Goal: Task Accomplishment & Management: Use online tool/utility

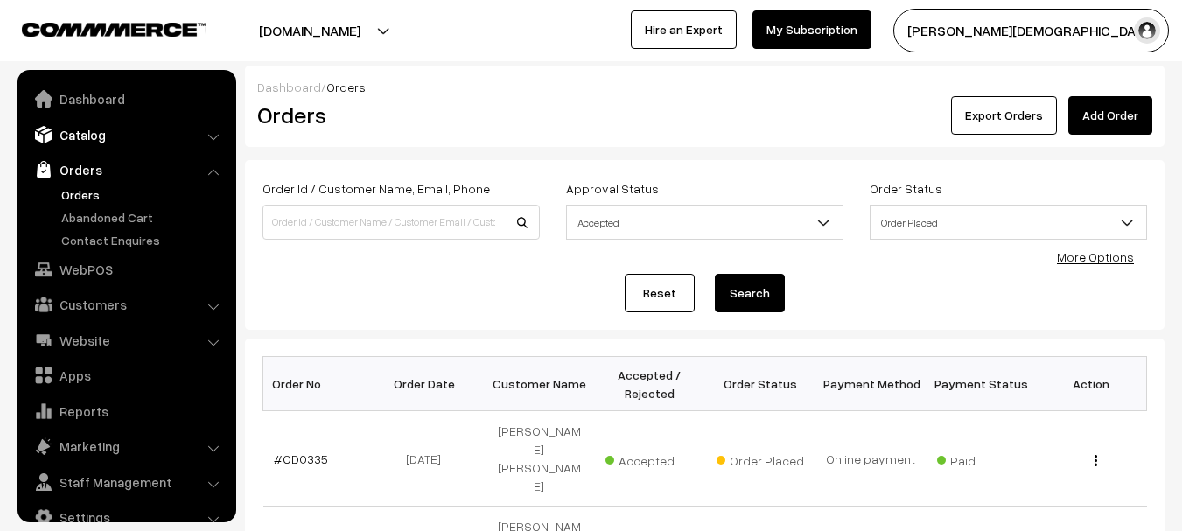
click at [87, 135] on link "Catalog" at bounding box center [126, 134] width 208 height 31
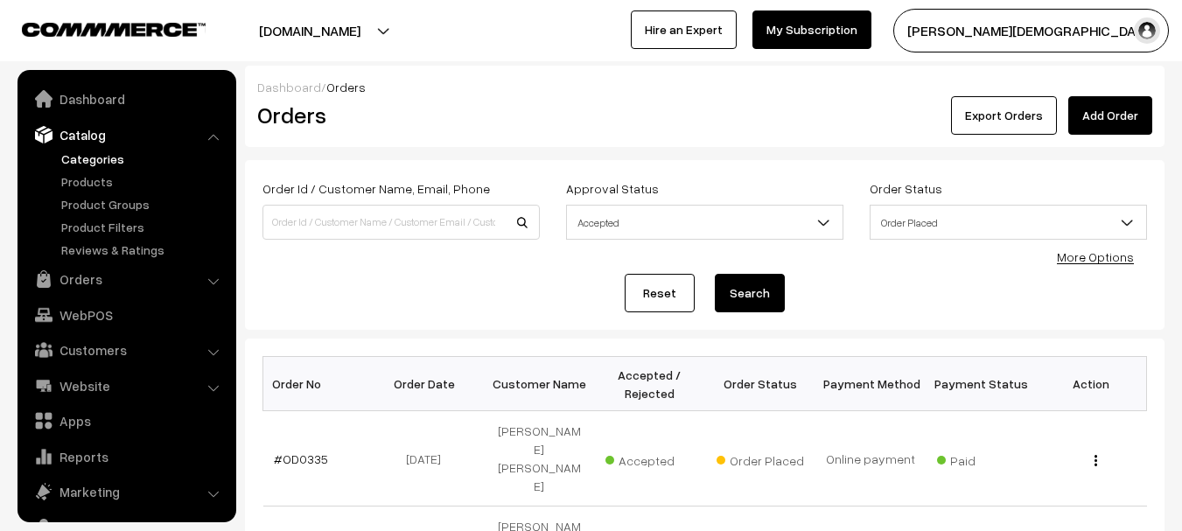
click at [92, 153] on link "Categories" at bounding box center [143, 159] width 173 height 18
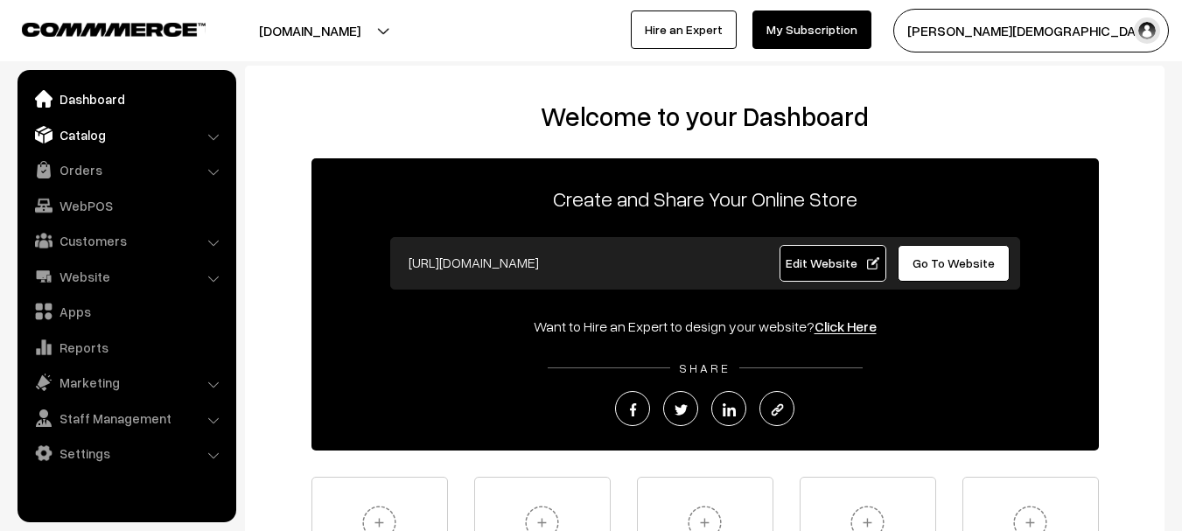
click at [103, 131] on link "Catalog" at bounding box center [126, 134] width 208 height 31
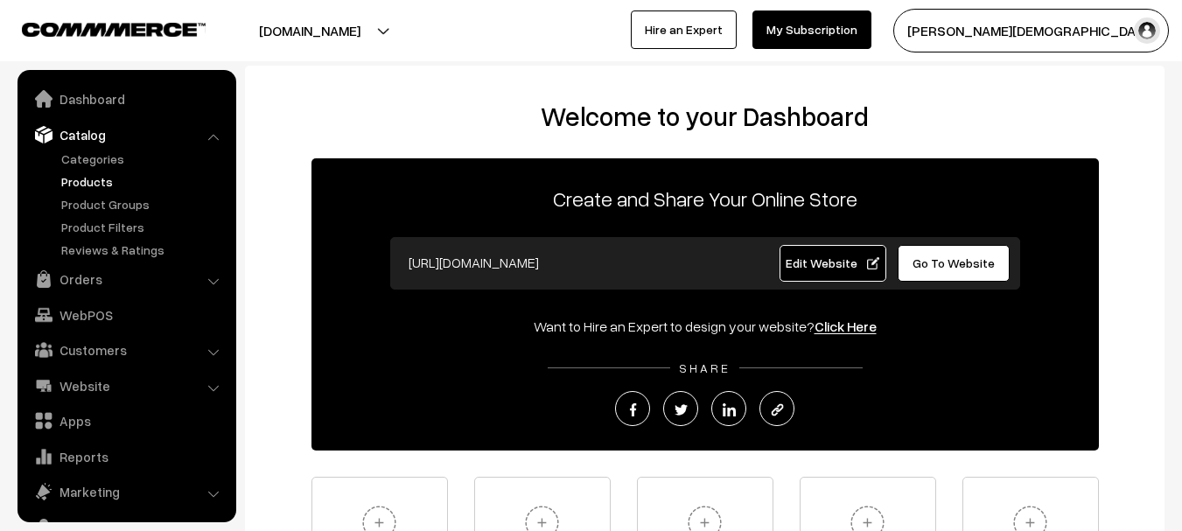
click at [92, 178] on link "Products" at bounding box center [143, 181] width 173 height 18
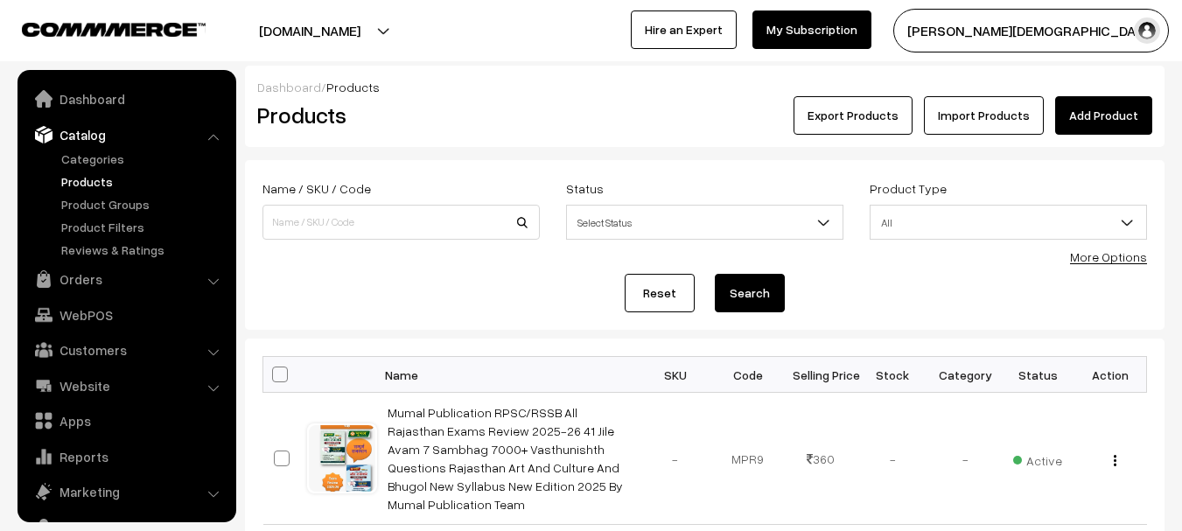
scroll to position [49, 0]
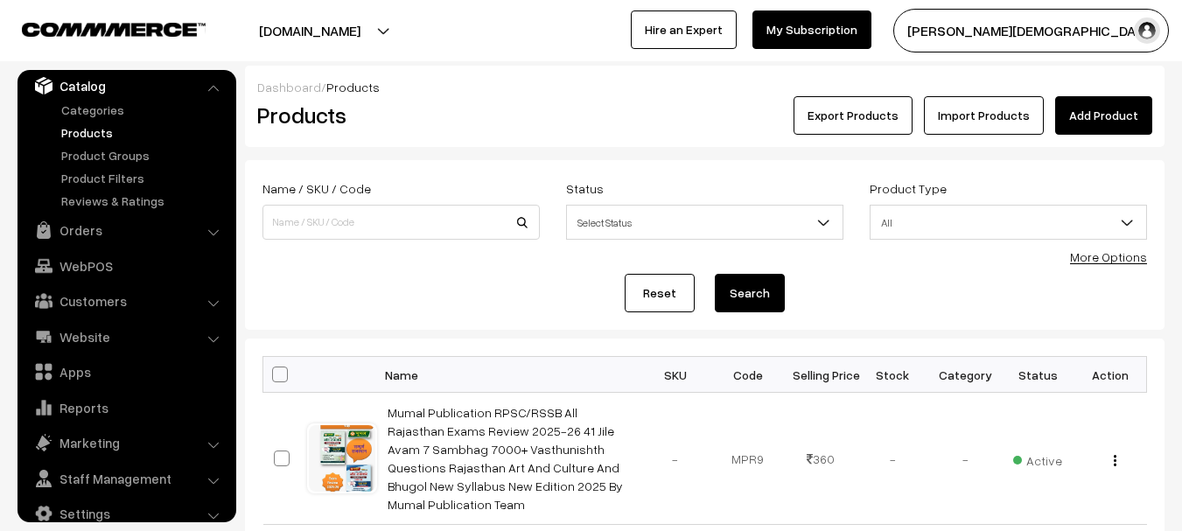
click at [1102, 118] on link "Add Product" at bounding box center [1103, 115] width 97 height 38
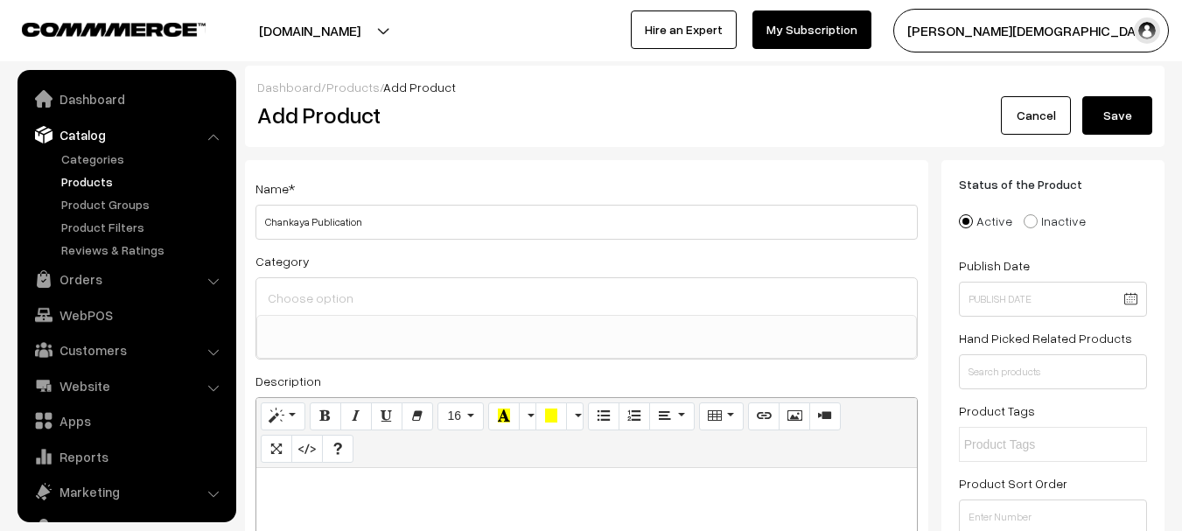
select select
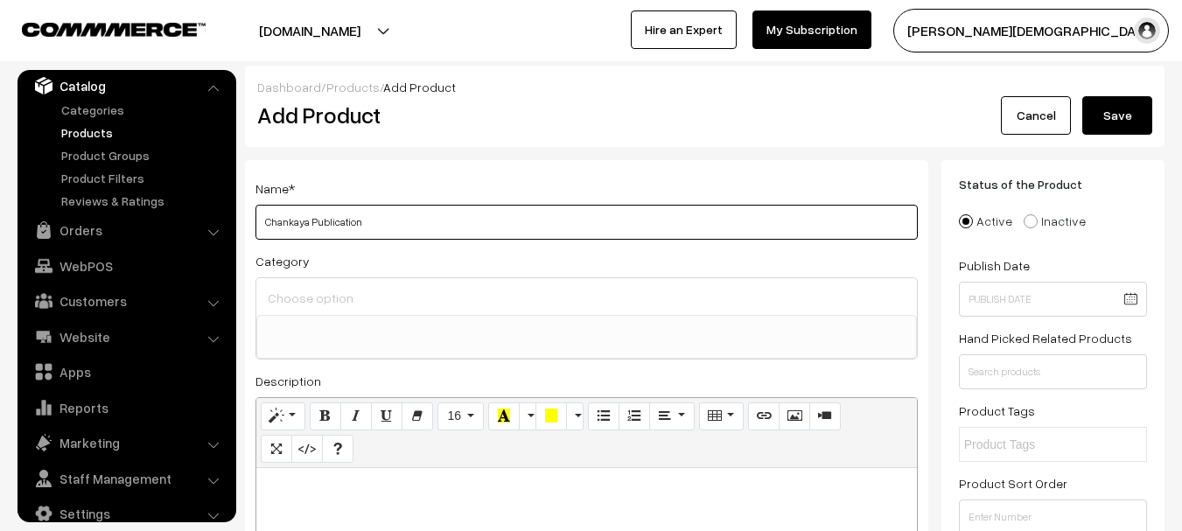
click at [434, 234] on input "Chankaya Publication" at bounding box center [586, 222] width 662 height 35
paste input "ya BPSC STET Bihar Librarian Exam handwritten Notes Guide By Vishal Kumawat and…"
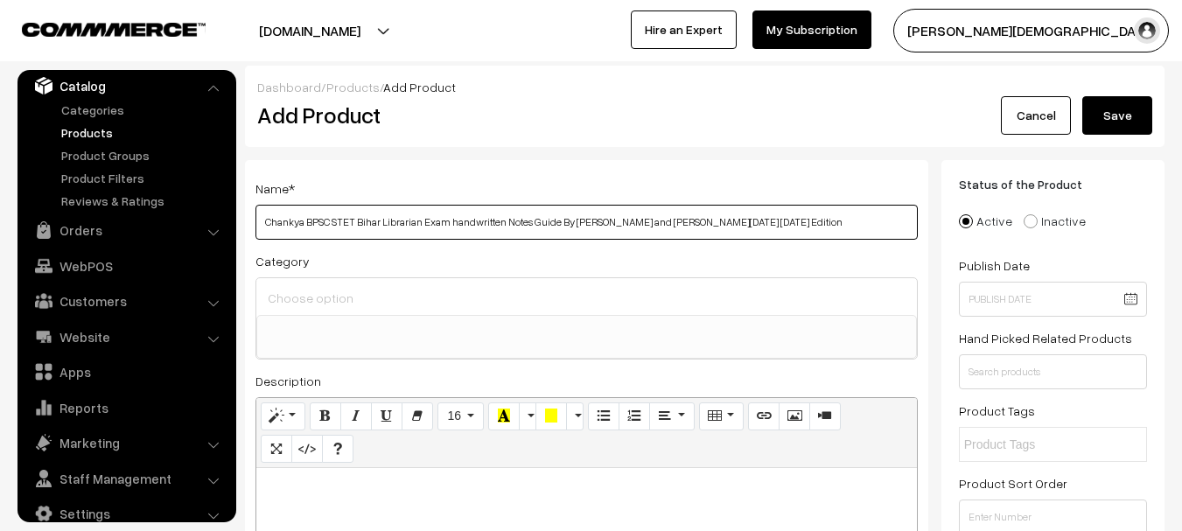
type input "Chankya BPSC STET Bihar Librarian Exam handwritten Notes Guide By Vishal Kumawa…"
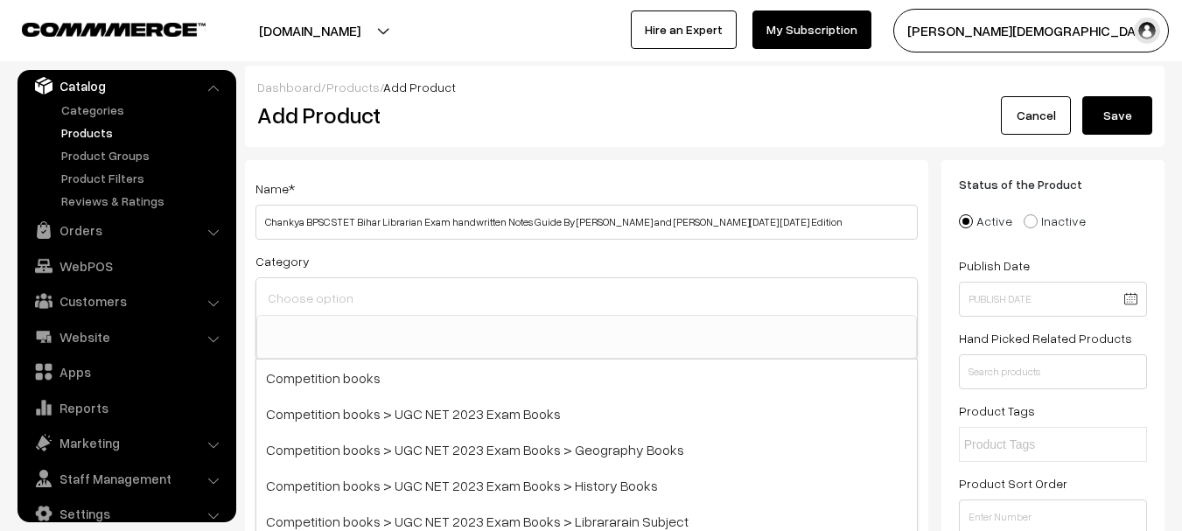
click at [481, 171] on div "Name * Chankya BPSC STET Bihar Librarian Exam handwritten Notes Guide By Vishal…" at bounding box center [586, 442] width 683 height 564
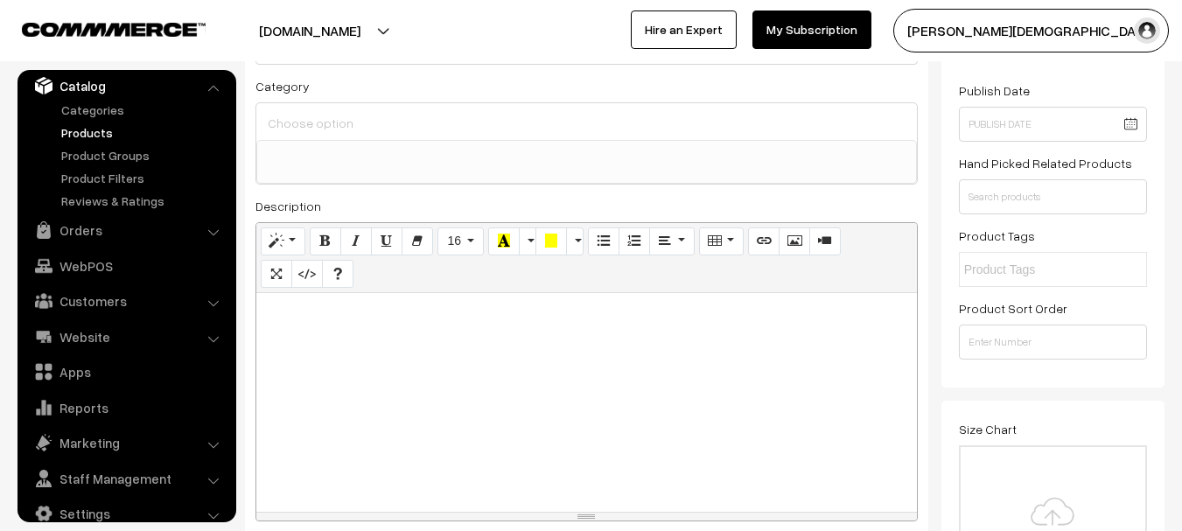
click at [387, 352] on div at bounding box center [586, 402] width 660 height 219
paste div
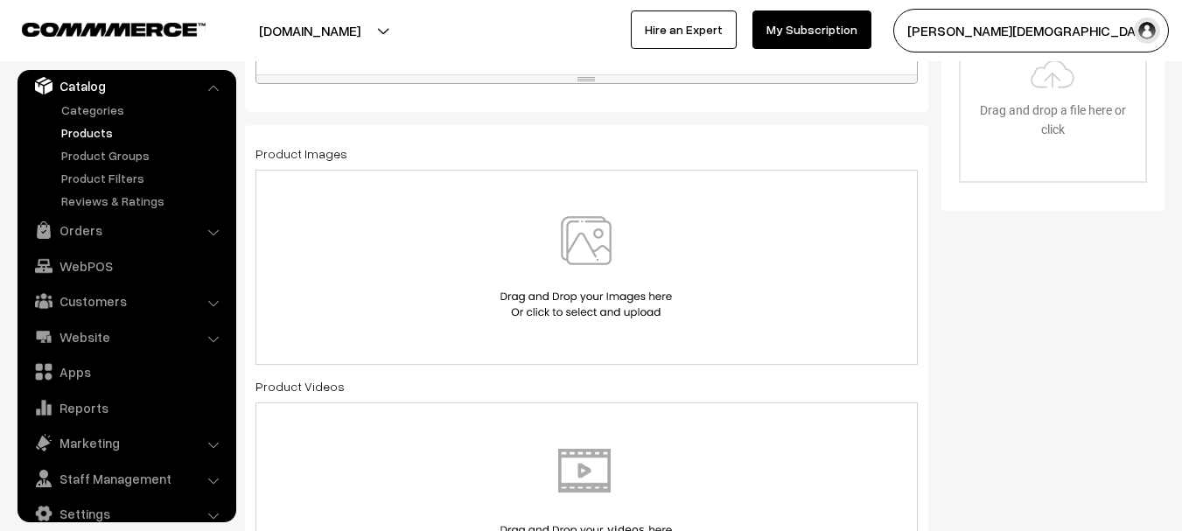
click at [583, 265] on img at bounding box center [586, 267] width 180 height 102
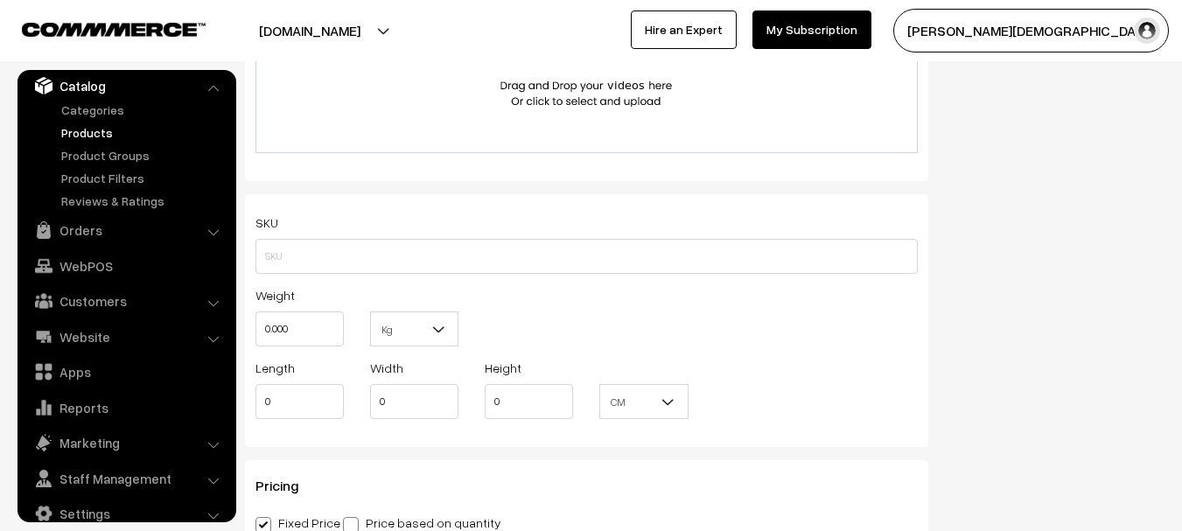
scroll to position [1137, 0]
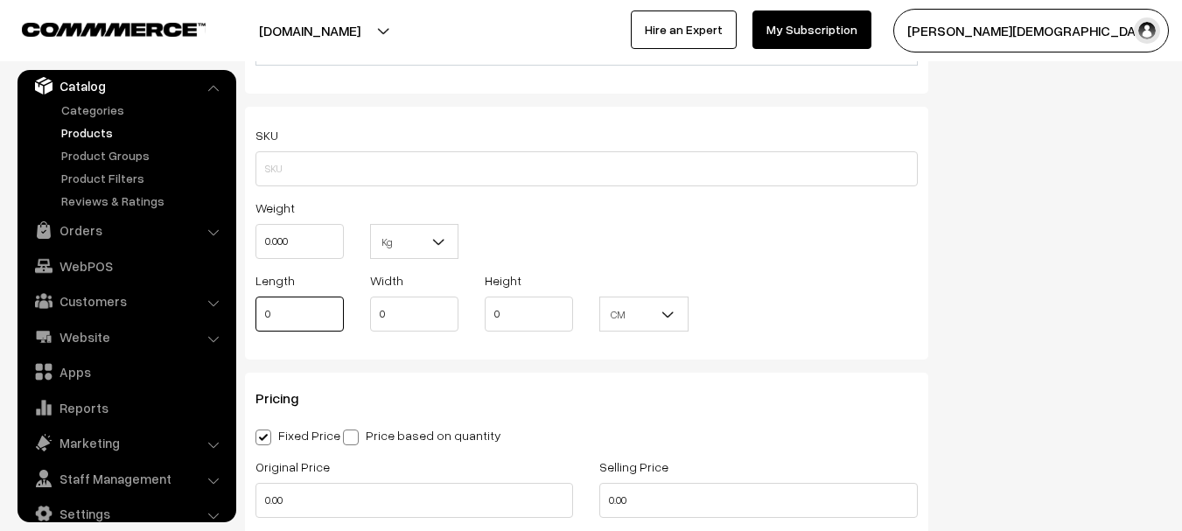
drag, startPoint x: 297, startPoint y: 312, endPoint x: 288, endPoint y: 283, distance: 31.3
click at [284, 293] on div "Length 0" at bounding box center [299, 300] width 88 height 62
drag, startPoint x: 299, startPoint y: 250, endPoint x: 180, endPoint y: 236, distance: 119.8
click at [180, 236] on body "Thank you for showing interest. Our team will call you shortly. Close onlineboo…" at bounding box center [591, 409] width 1182 height 3092
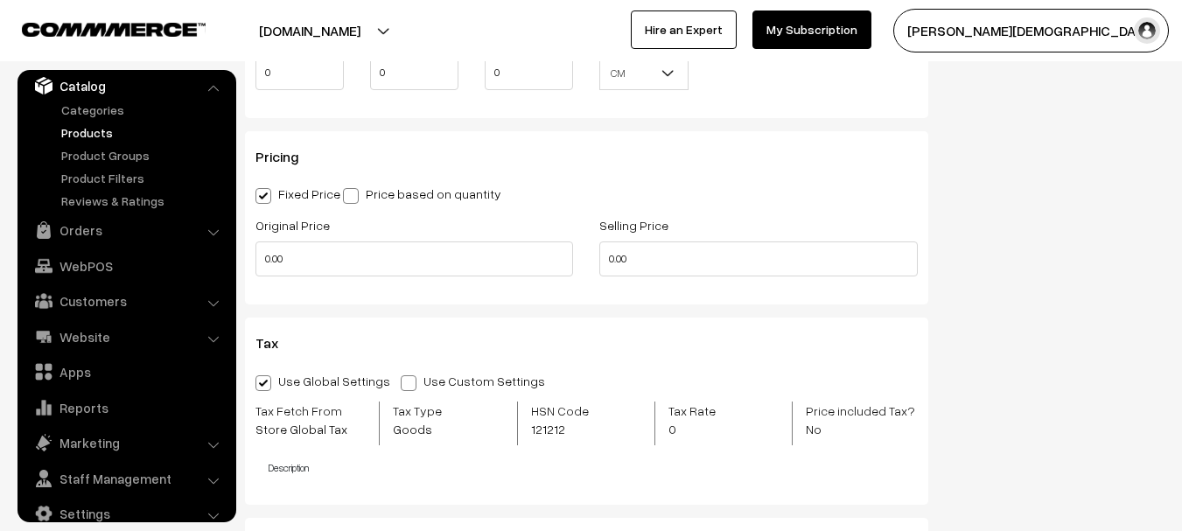
scroll to position [1399, 0]
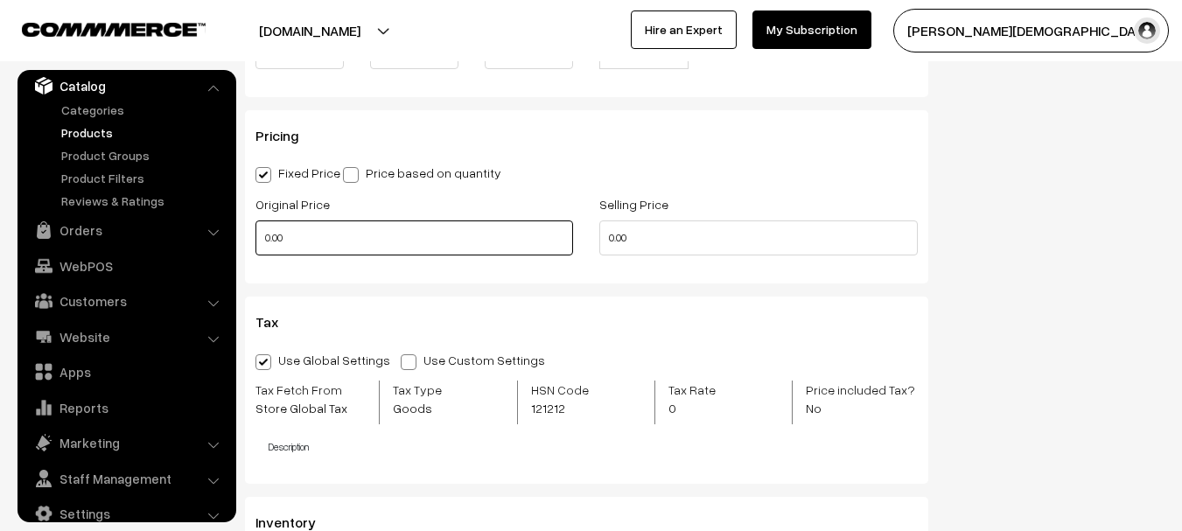
type input "0"
drag, startPoint x: 282, startPoint y: 236, endPoint x: 160, endPoint y: 228, distance: 121.8
click at [160, 228] on body "Thank you for showing interest. Our team will call you shortly. Close onlineboo…" at bounding box center [591, 147] width 1182 height 3092
type input "599"
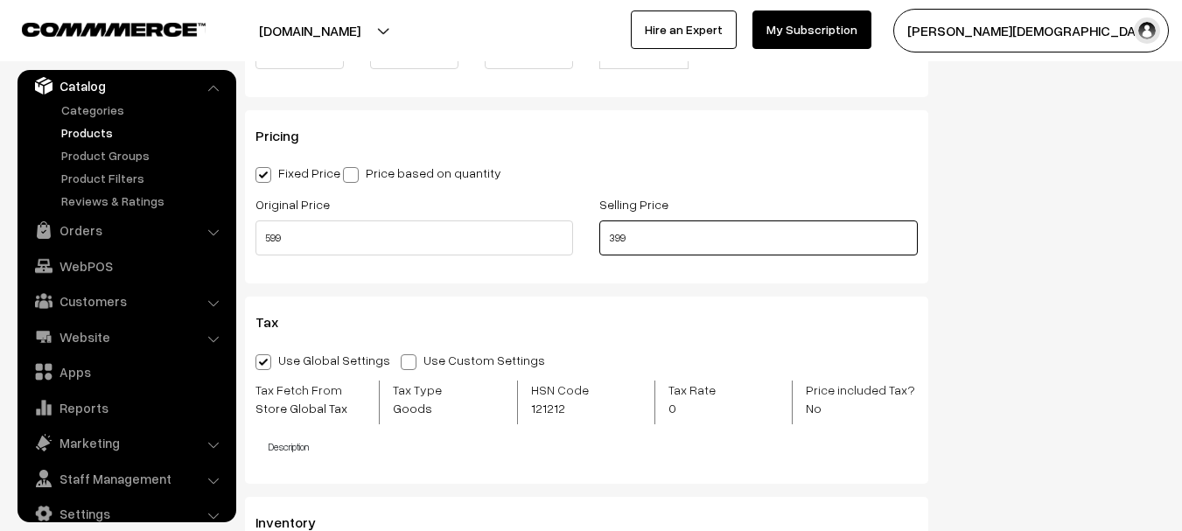
click at [452, 243] on div "Original Price 599 Selling Price 399" at bounding box center [586, 229] width 688 height 73
type input "411"
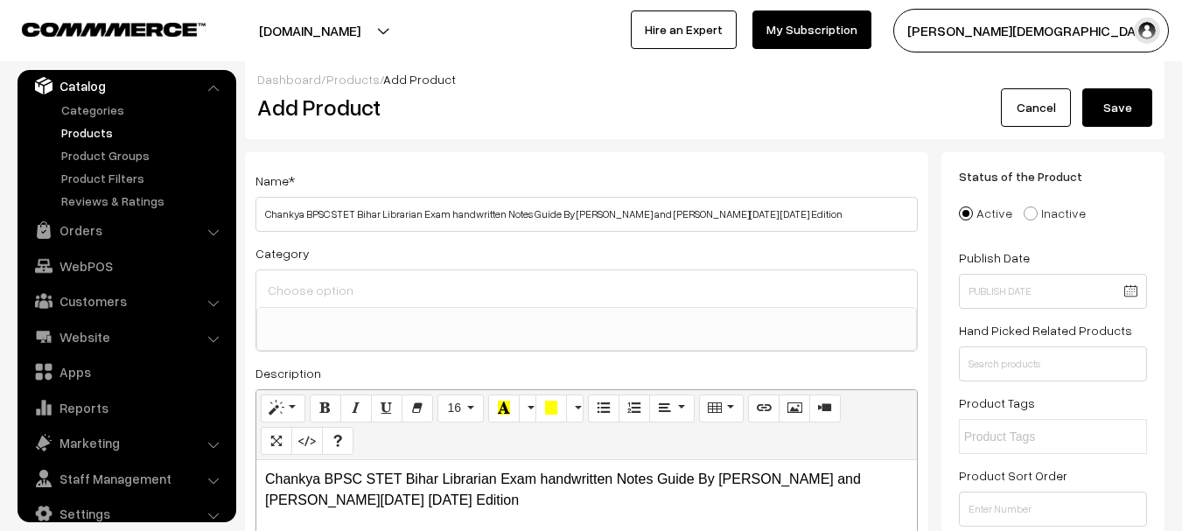
scroll to position [0, 0]
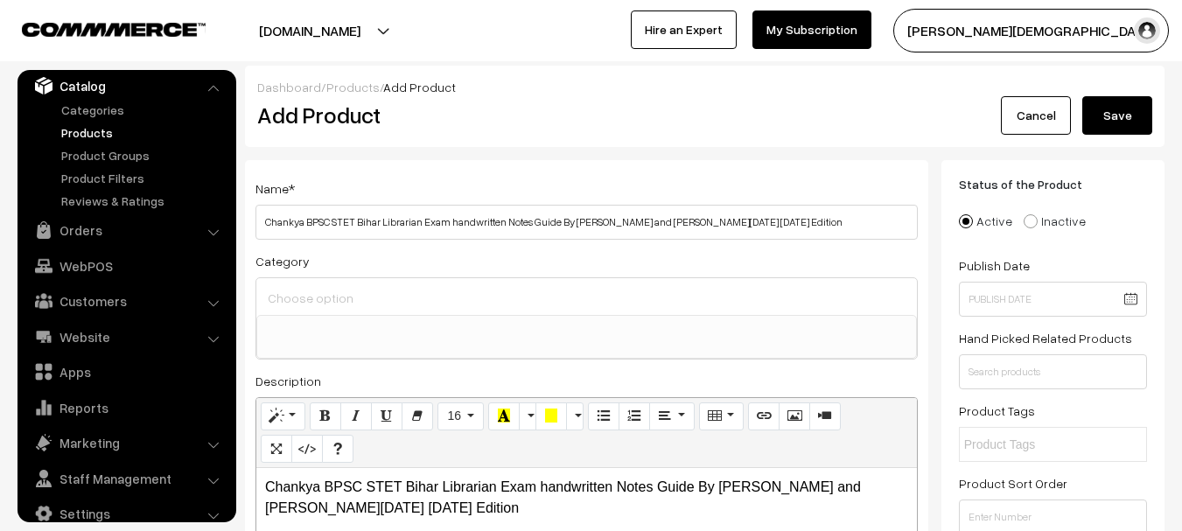
drag, startPoint x: 1103, startPoint y: 159, endPoint x: 1106, endPoint y: 138, distance: 21.3
click at [1107, 136] on div "Dashboard / Products / Add Product Add Product Cancel Save" at bounding box center [704, 106] width 919 height 81
click at [1115, 119] on button "Save" at bounding box center [1117, 115] width 70 height 38
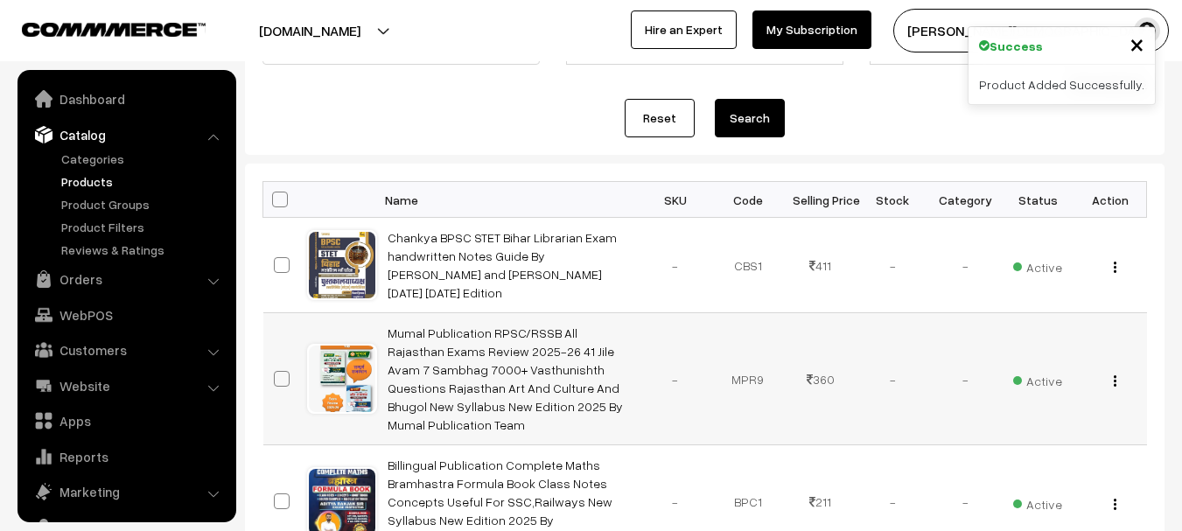
scroll to position [49, 0]
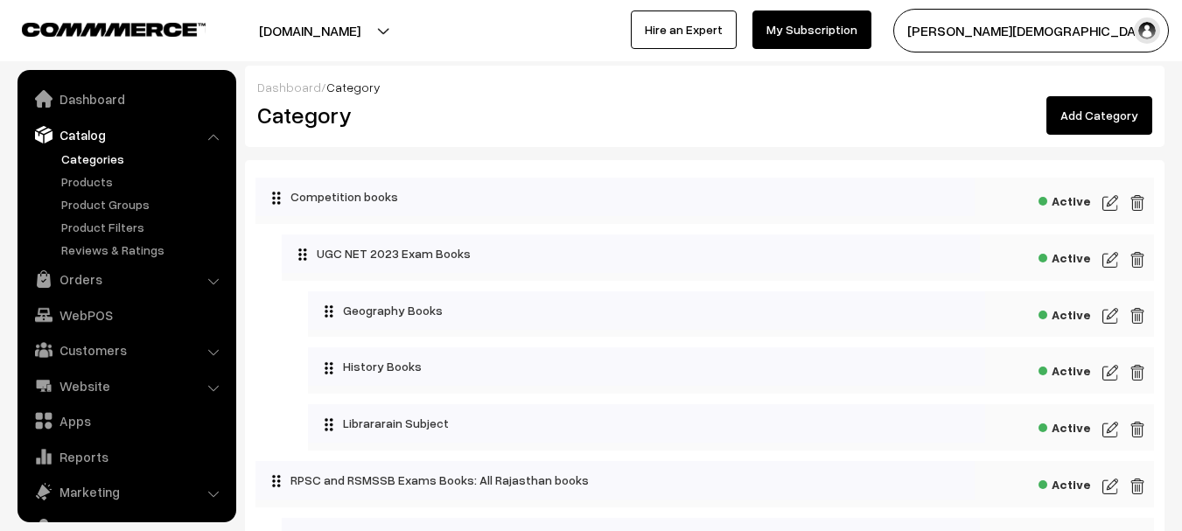
click at [1088, 135] on div "Dashboard / Category Category Add Category" at bounding box center [704, 106] width 919 height 81
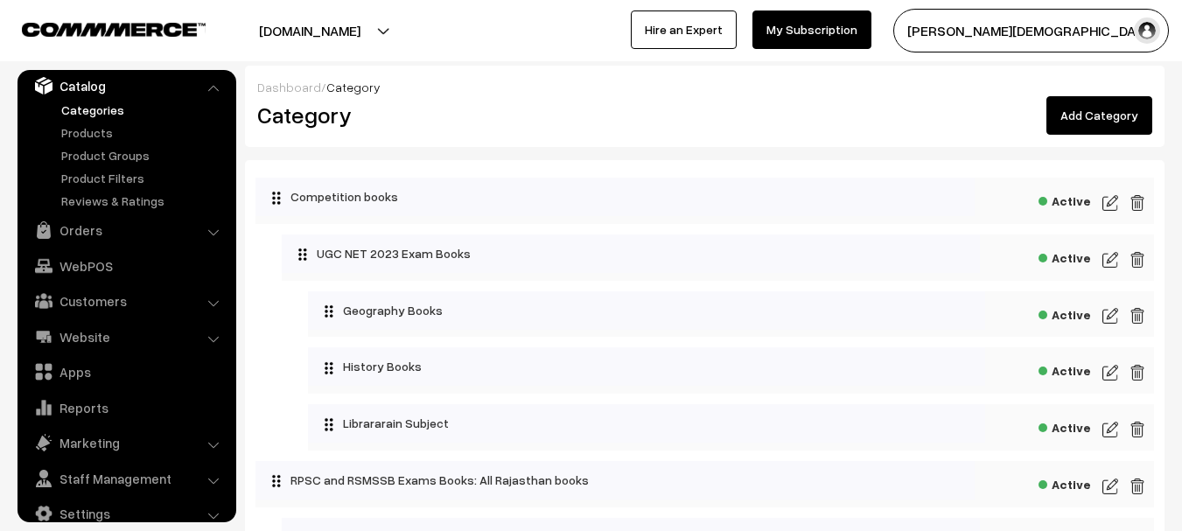
click at [1089, 124] on link "Add Category" at bounding box center [1099, 115] width 106 height 38
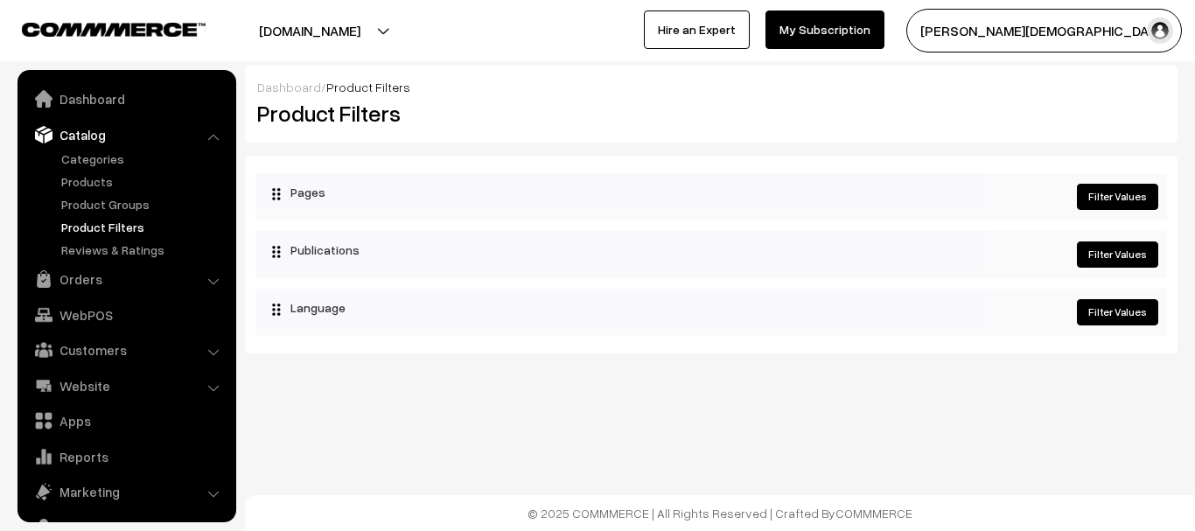
scroll to position [49, 0]
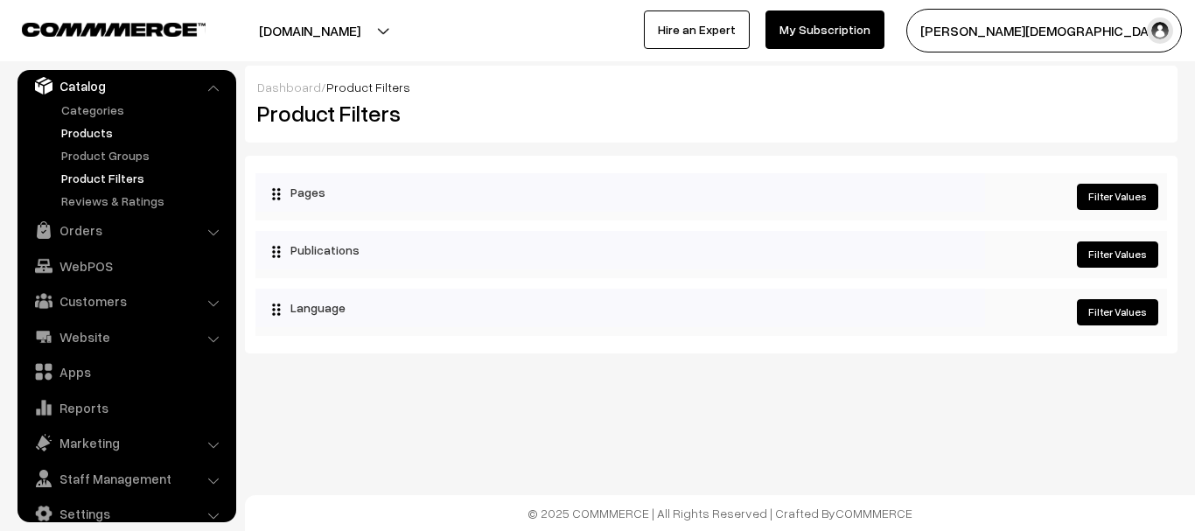
click at [98, 124] on link "Products" at bounding box center [143, 132] width 173 height 18
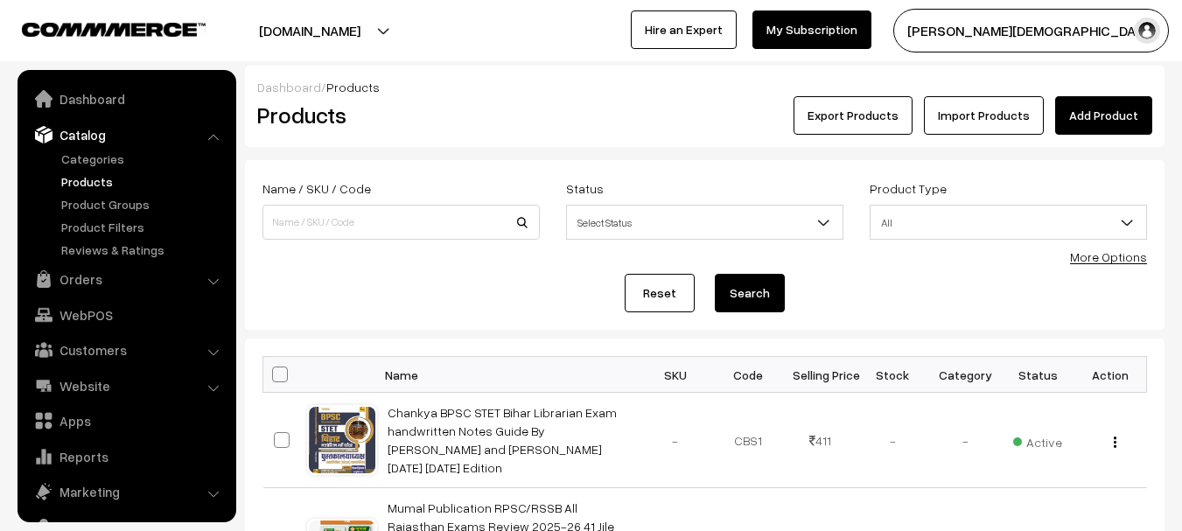
click at [1084, 115] on link "Add Product" at bounding box center [1103, 115] width 97 height 38
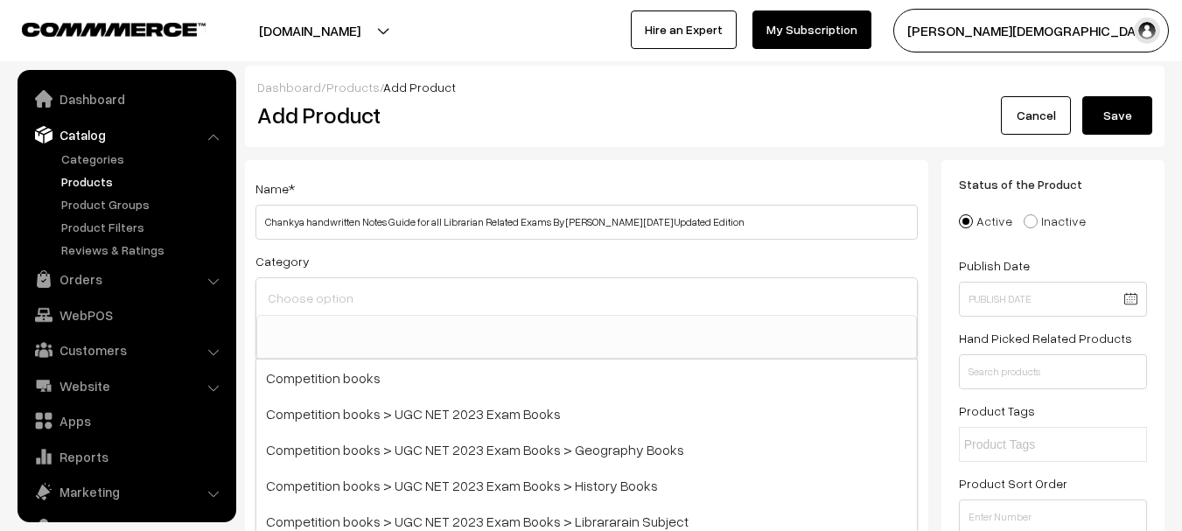
select select
click at [357, 297] on input at bounding box center [586, 297] width 646 height 25
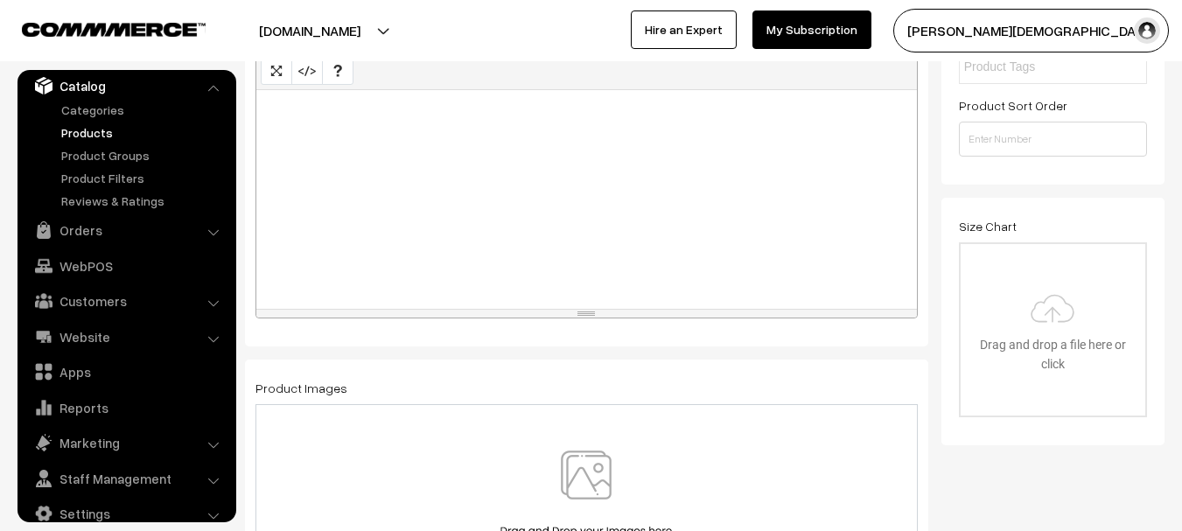
scroll to position [612, 0]
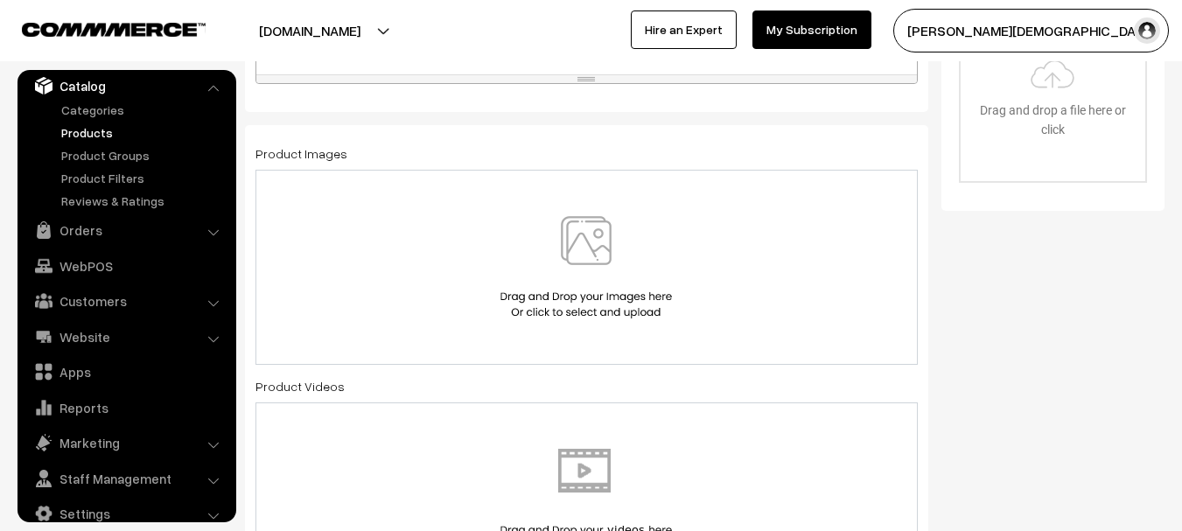
click at [595, 269] on img at bounding box center [586, 267] width 180 height 102
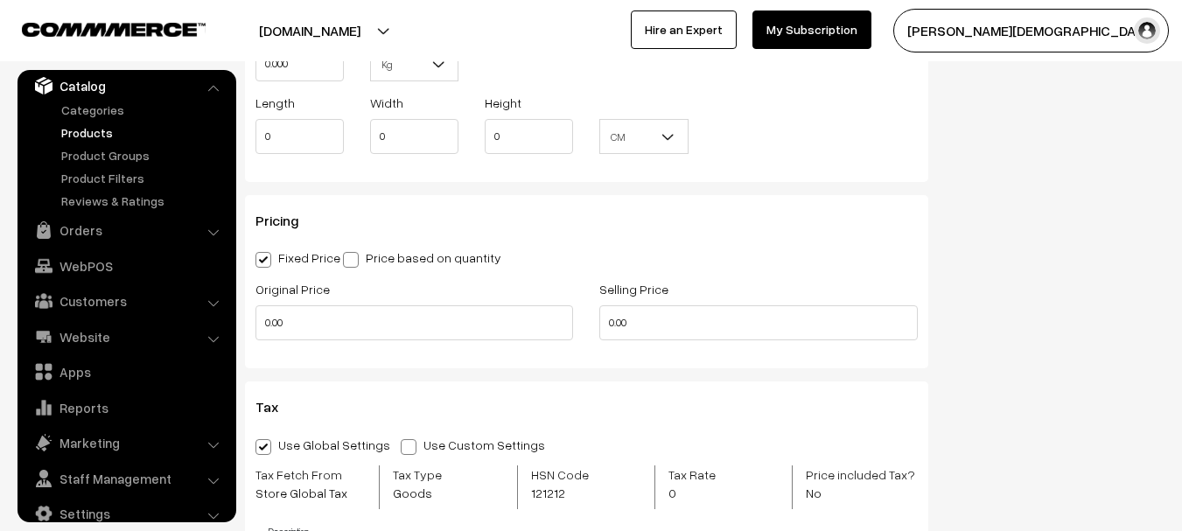
scroll to position [1399, 0]
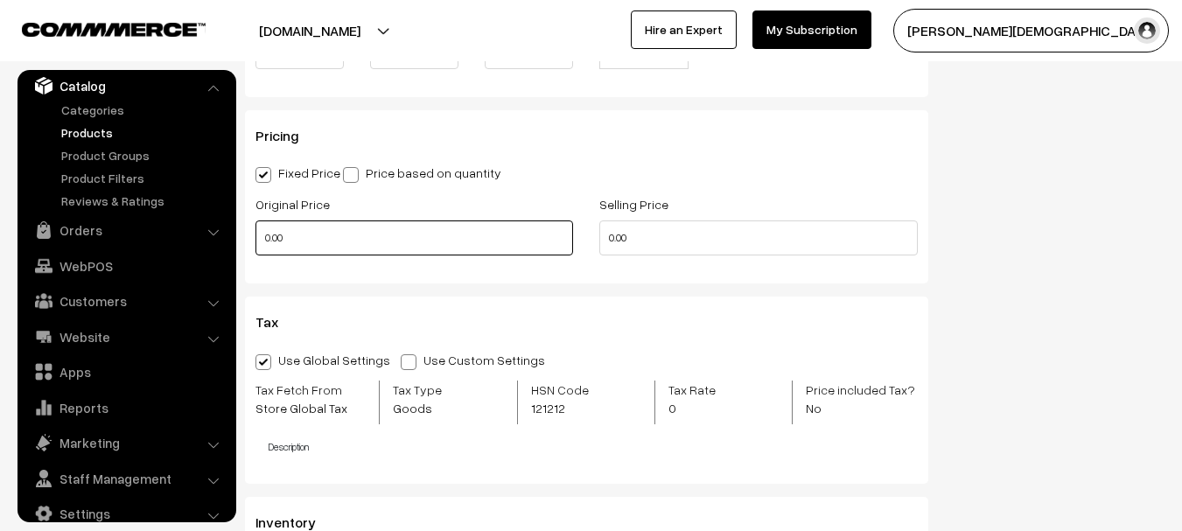
click at [318, 240] on input "0.00" at bounding box center [413, 237] width 317 height 35
type input "599"
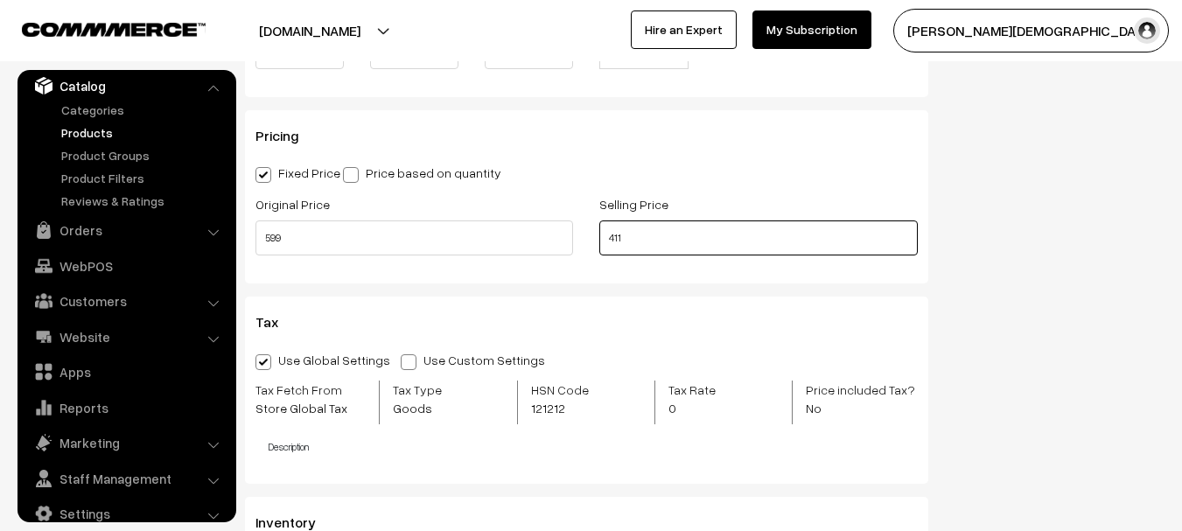
type input "411"
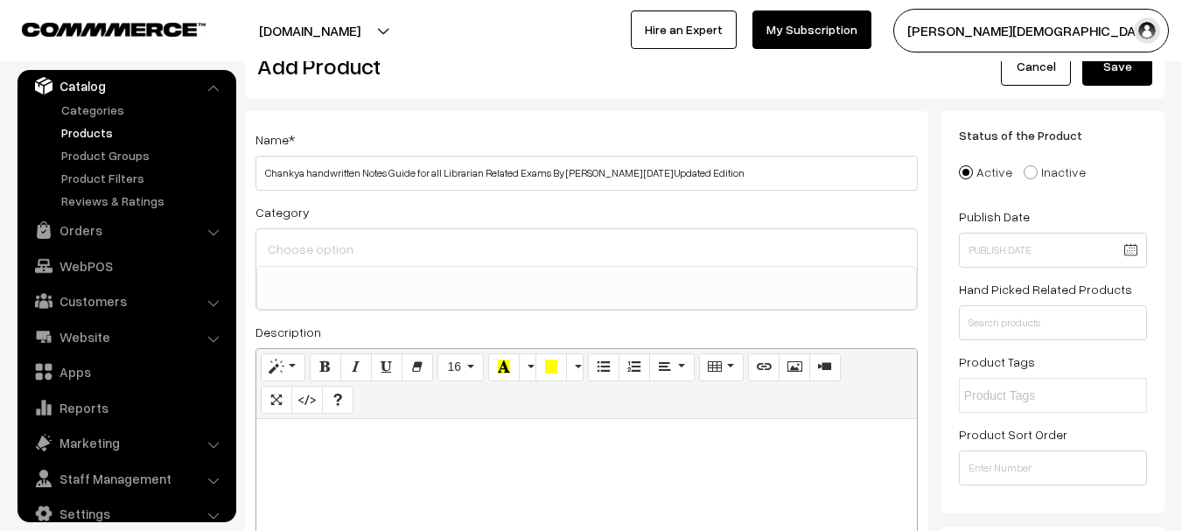
scroll to position [0, 0]
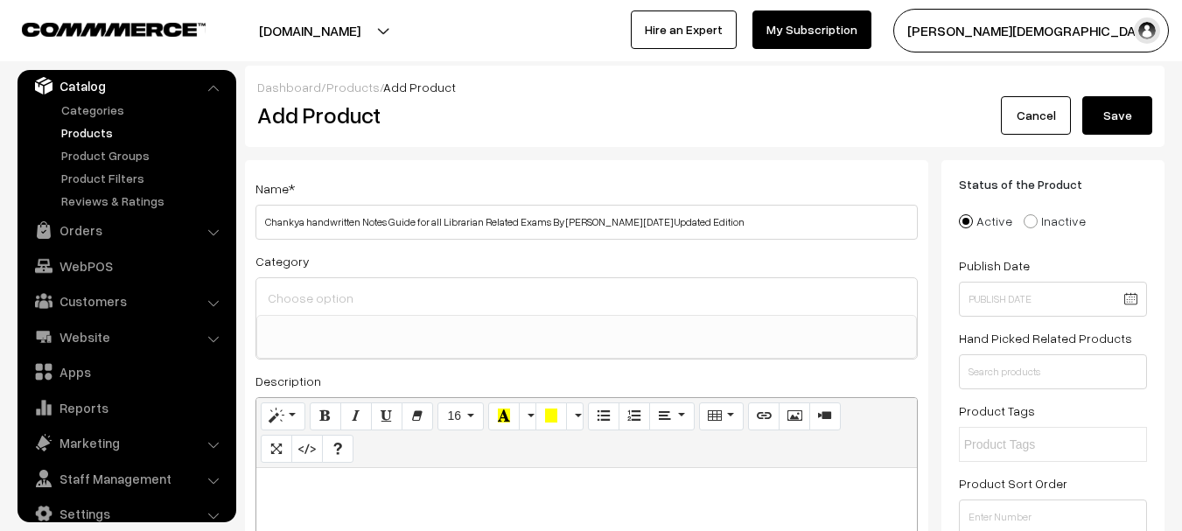
click at [1103, 123] on button "Save" at bounding box center [1117, 115] width 70 height 38
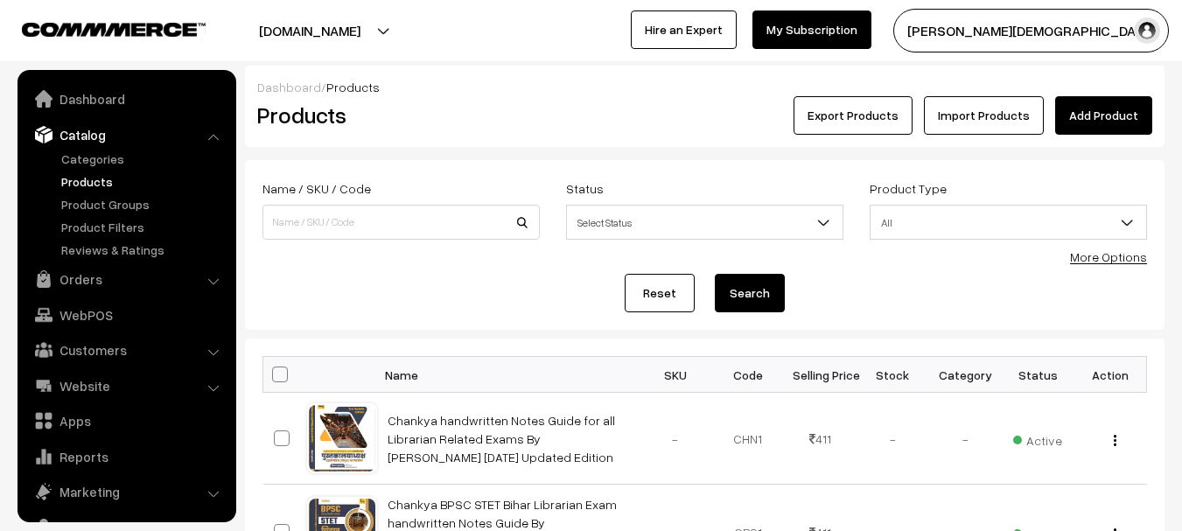
scroll to position [49, 0]
